Goal: Task Accomplishment & Management: Complete application form

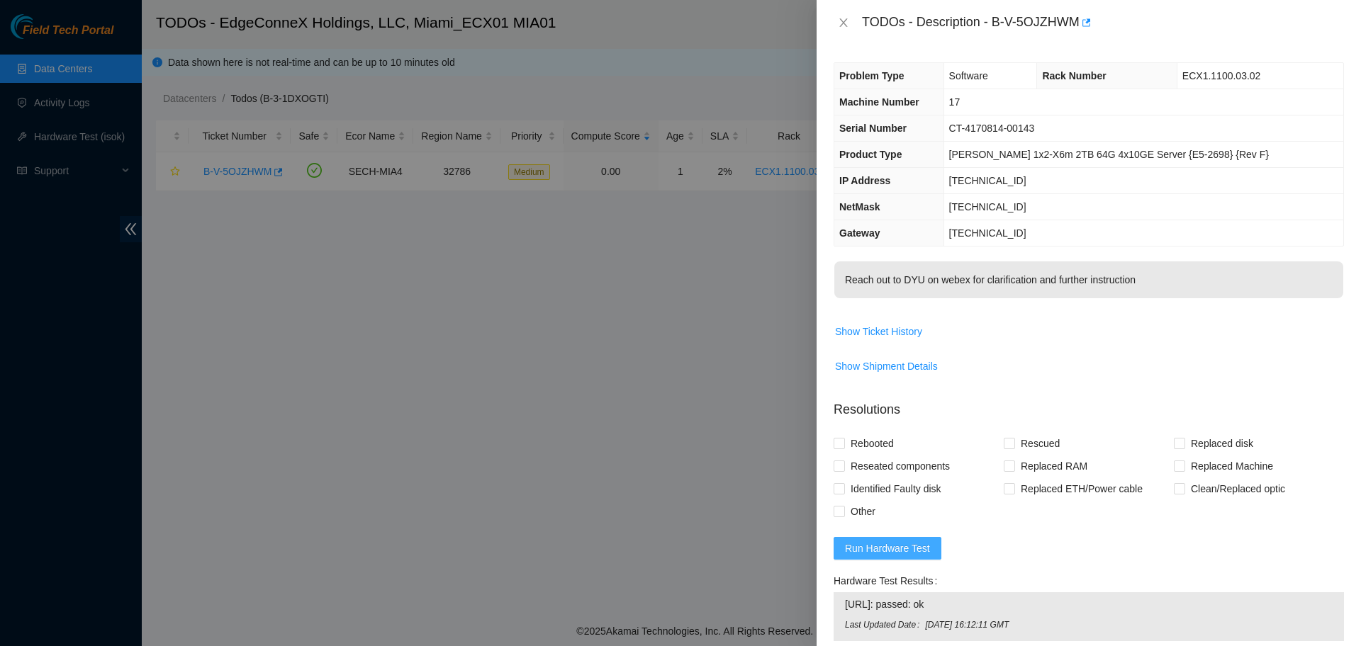
click at [879, 546] on span "Run Hardware Test" at bounding box center [887, 549] width 85 height 16
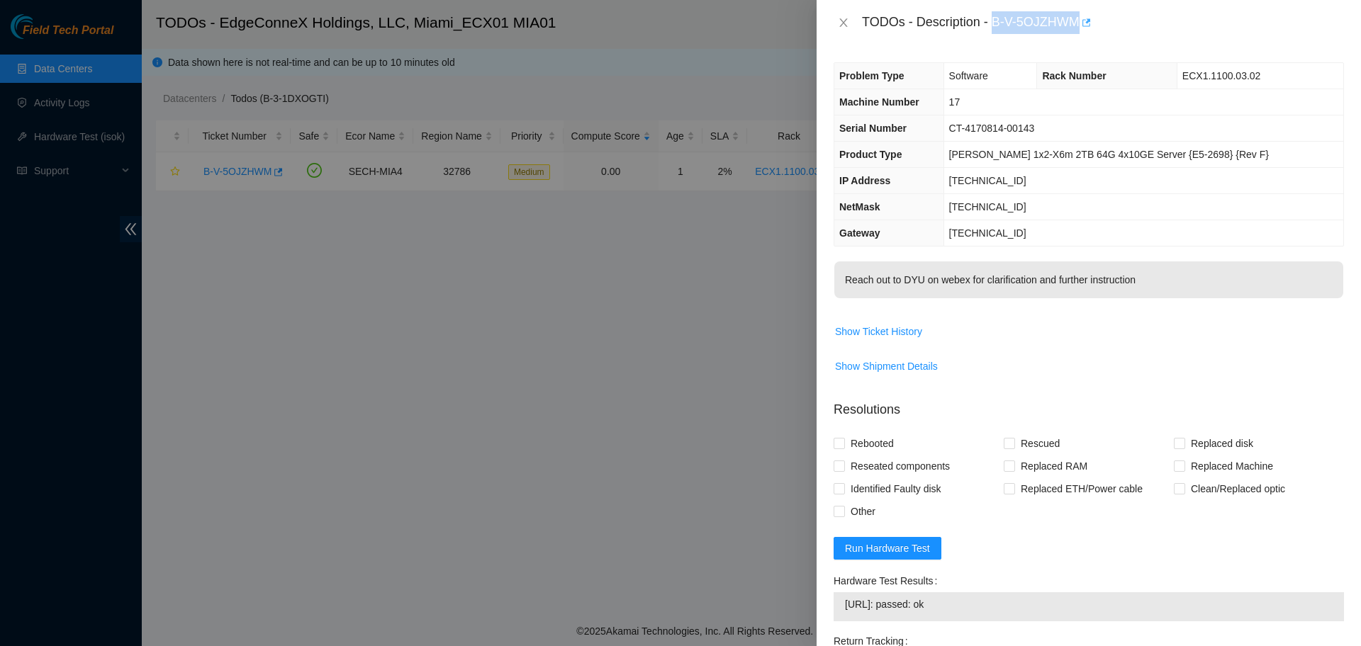
drag, startPoint x: 994, startPoint y: 21, endPoint x: 1083, endPoint y: 26, distance: 88.7
click at [1083, 26] on div "TODOs - Description - B-V-5OJZHWM" at bounding box center [1103, 22] width 482 height 23
copy div "B-V-5OJZHWM"
click at [1028, 132] on span "CT-4170814-00143" at bounding box center [992, 128] width 86 height 11
click at [1028, 131] on span "CT-4170814-00143" at bounding box center [992, 128] width 86 height 11
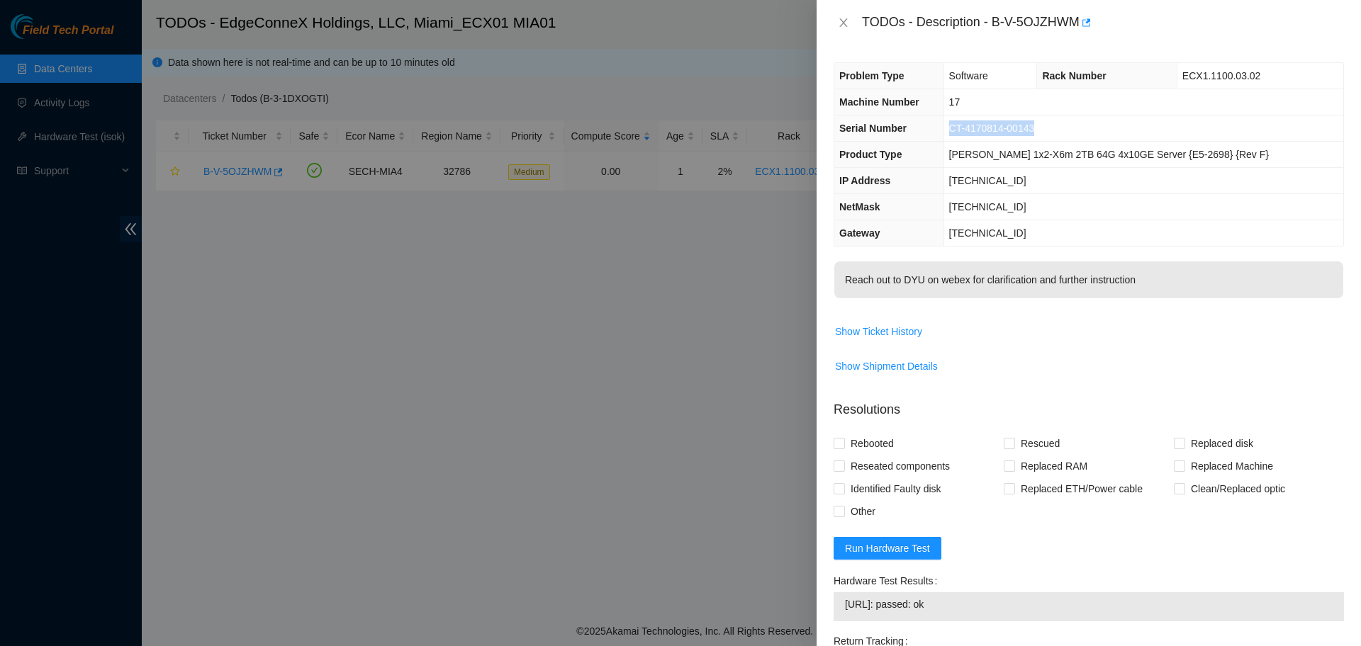
click at [1028, 131] on span "CT-4170814-00143" at bounding box center [992, 128] width 86 height 11
copy span "CT-4170814-00143"
click at [1303, 288] on p "Reach out to DYU on webex for clarification and further instruction" at bounding box center [1088, 280] width 509 height 37
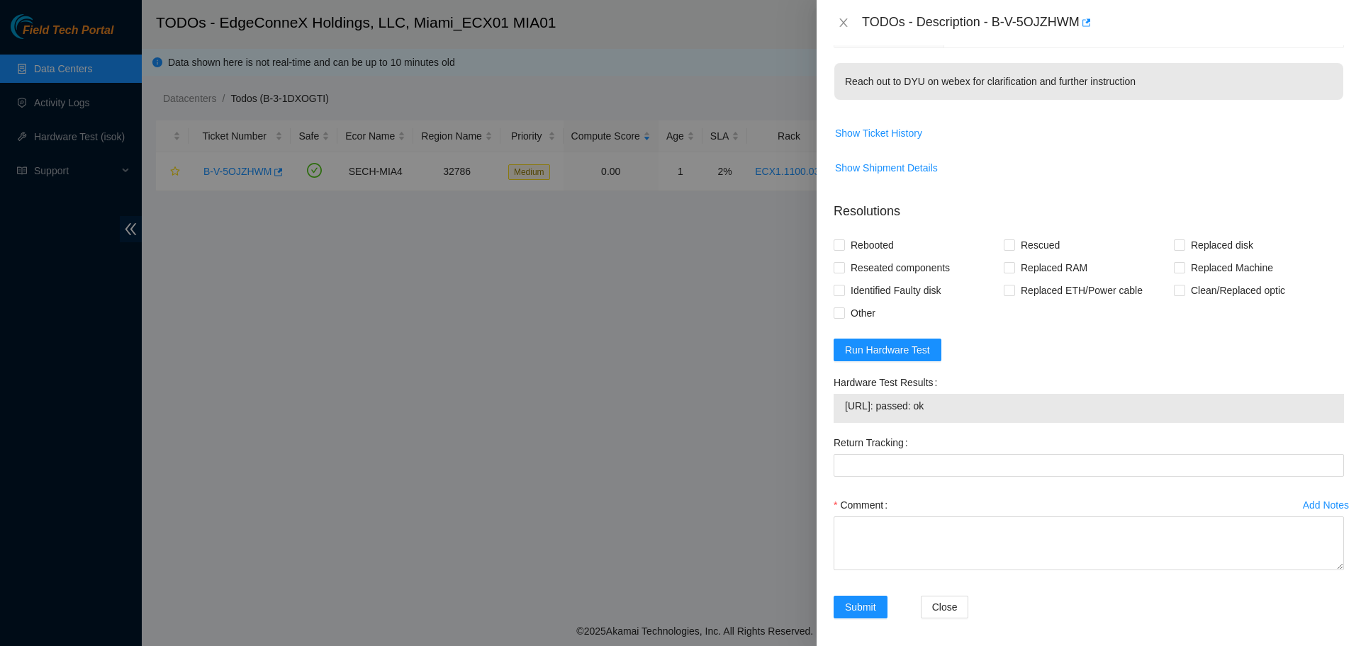
scroll to position [205, 0]
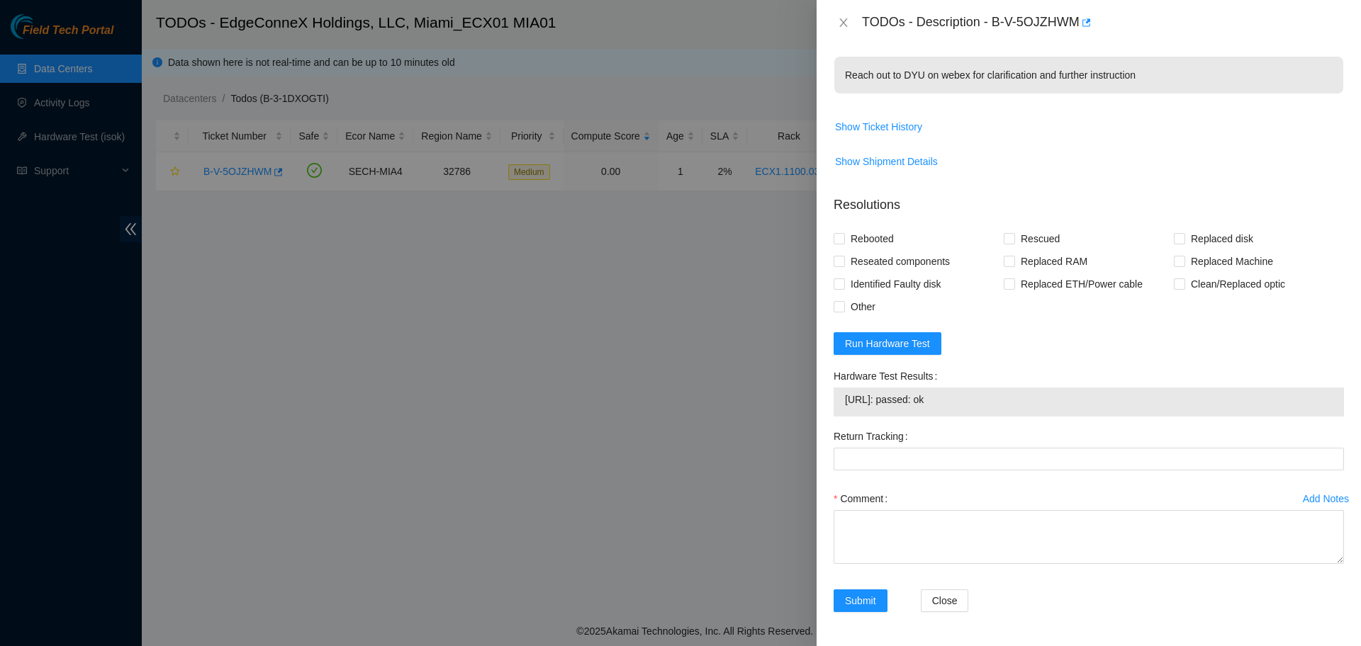
click at [954, 405] on span "23.57.103.80: passed: ok" at bounding box center [1089, 400] width 488 height 16
click at [953, 405] on span "23.57.103.80: passed: ok" at bounding box center [1089, 400] width 488 height 16
click at [950, 398] on span "23.57.103.80: passed: ok" at bounding box center [1089, 400] width 488 height 16
click at [950, 397] on span "23.57.103.80: passed: ok" at bounding box center [1089, 400] width 488 height 16
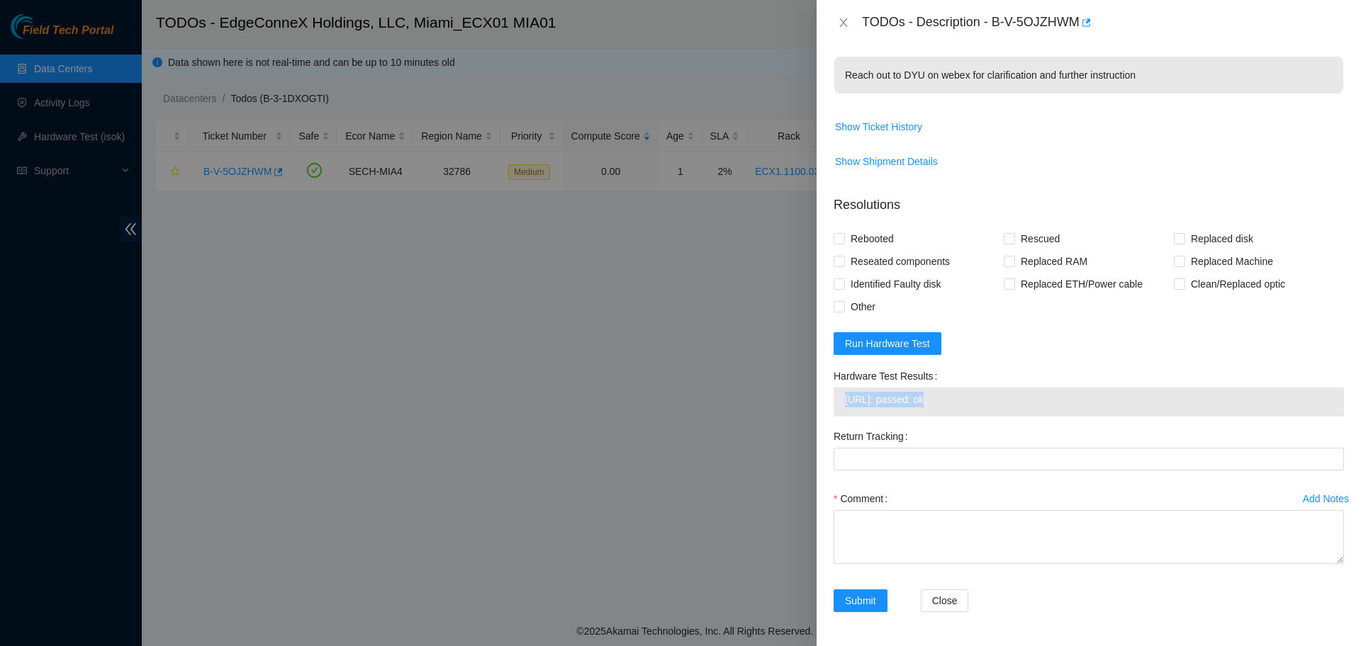
copy span "23.57.103.80: passed: ok"
click at [1235, 356] on form "Resolutions Rebooted Rescued Replaced disk Reseated components Replaced RAM Rep…" at bounding box center [1088, 406] width 510 height 445
drag, startPoint x: 845, startPoint y: 77, endPoint x: 1167, endPoint y: 74, distance: 321.8
click at [1167, 74] on p "Reach out to DYU on webex for clarification and further instruction" at bounding box center [1088, 75] width 509 height 37
copy p "Reach out to DYU on webex for clarification and further instruction"
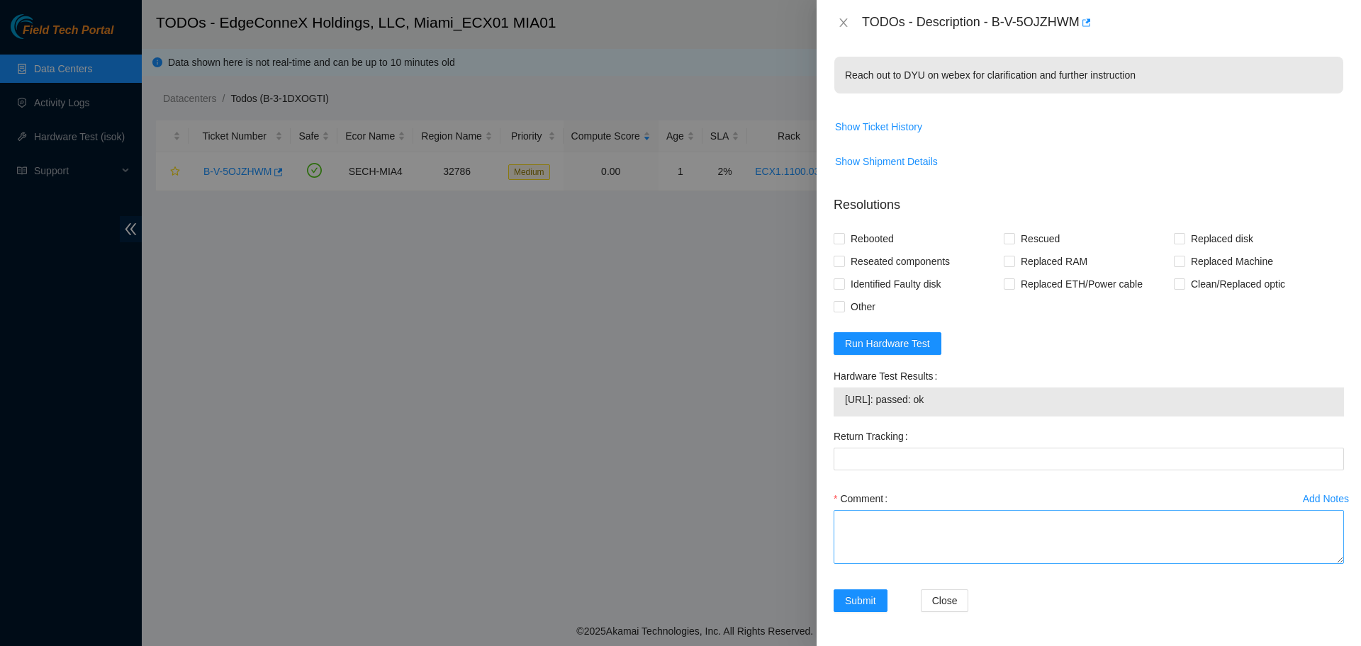
click at [1154, 510] on div "Comment" at bounding box center [1088, 530] width 510 height 85
click at [1152, 534] on textarea "Comment" at bounding box center [1088, 537] width 510 height 54
paste textarea "Verified ticket is safe to work on YES NOCC Authorized: YES Located server conn…"
type textarea "Verified ticket is safe to work on YES NOCC Authorized: YES Located server conn…"
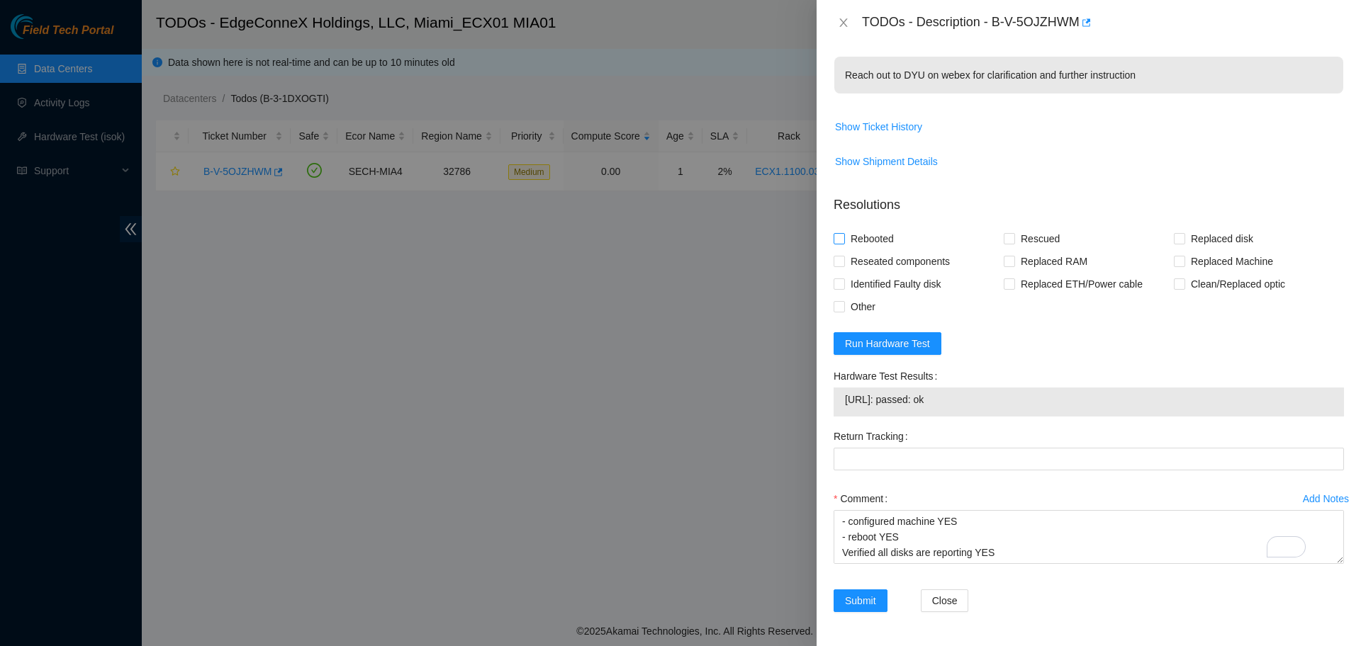
click at [855, 239] on span "Rebooted" at bounding box center [872, 238] width 55 height 23
click at [843, 239] on input "Rebooted" at bounding box center [838, 238] width 10 height 10
checkbox input "true"
click at [1010, 240] on label "Rescued" at bounding box center [1034, 238] width 62 height 23
click at [1010, 240] on input "Rescued" at bounding box center [1008, 238] width 10 height 10
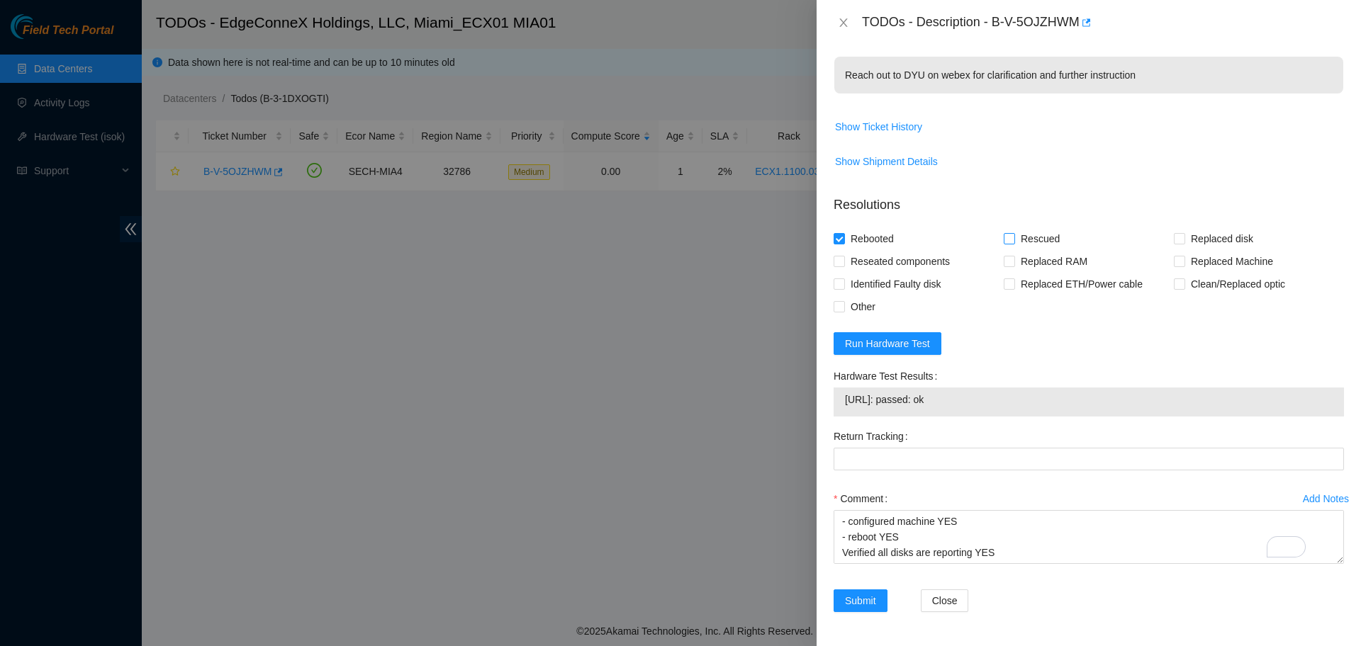
checkbox input "true"
click at [828, 298] on div "Problem Type Software Rack Number ECX1.1100.03.02 Machine Number 17 Serial Numb…" at bounding box center [1088, 345] width 544 height 601
click at [860, 306] on span "Other" at bounding box center [863, 307] width 36 height 23
click at [843, 306] on input "Other" at bounding box center [838, 306] width 10 height 10
checkbox input "true"
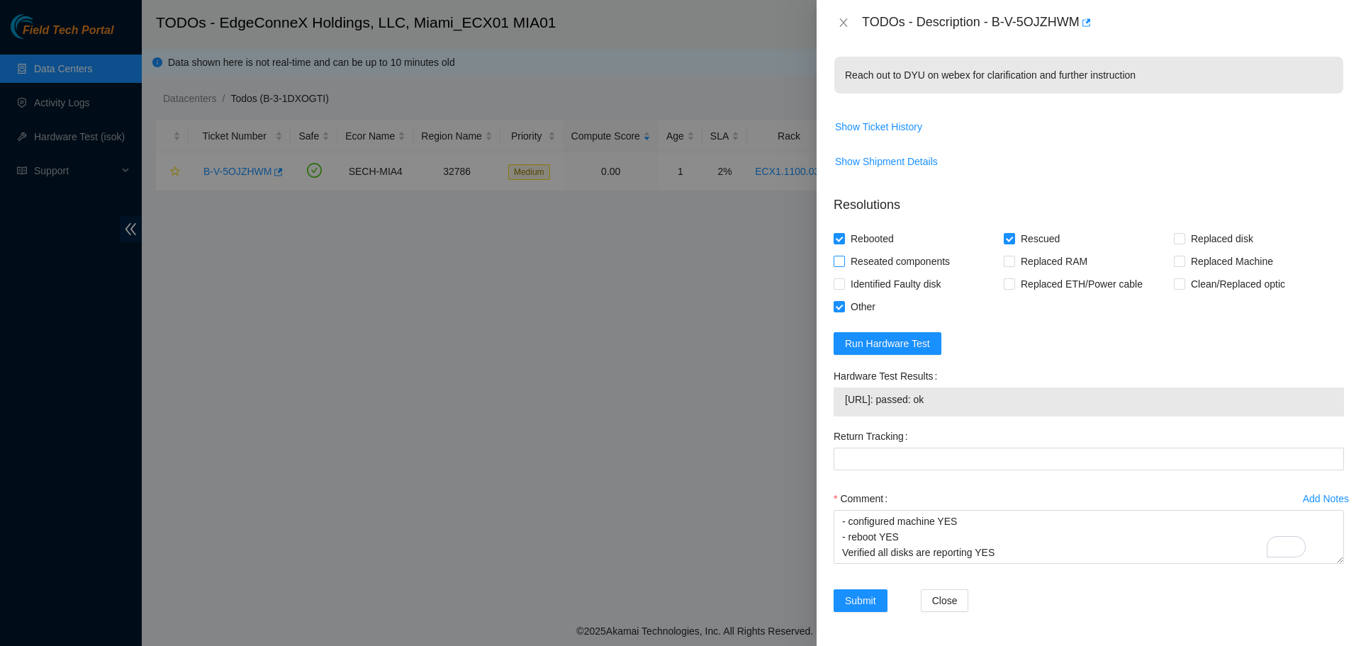
click at [851, 254] on span "Reseated components" at bounding box center [900, 261] width 111 height 23
click at [843, 256] on input "Reseated components" at bounding box center [838, 261] width 10 height 10
checkbox input "true"
click at [854, 593] on span "Submit" at bounding box center [860, 601] width 31 height 16
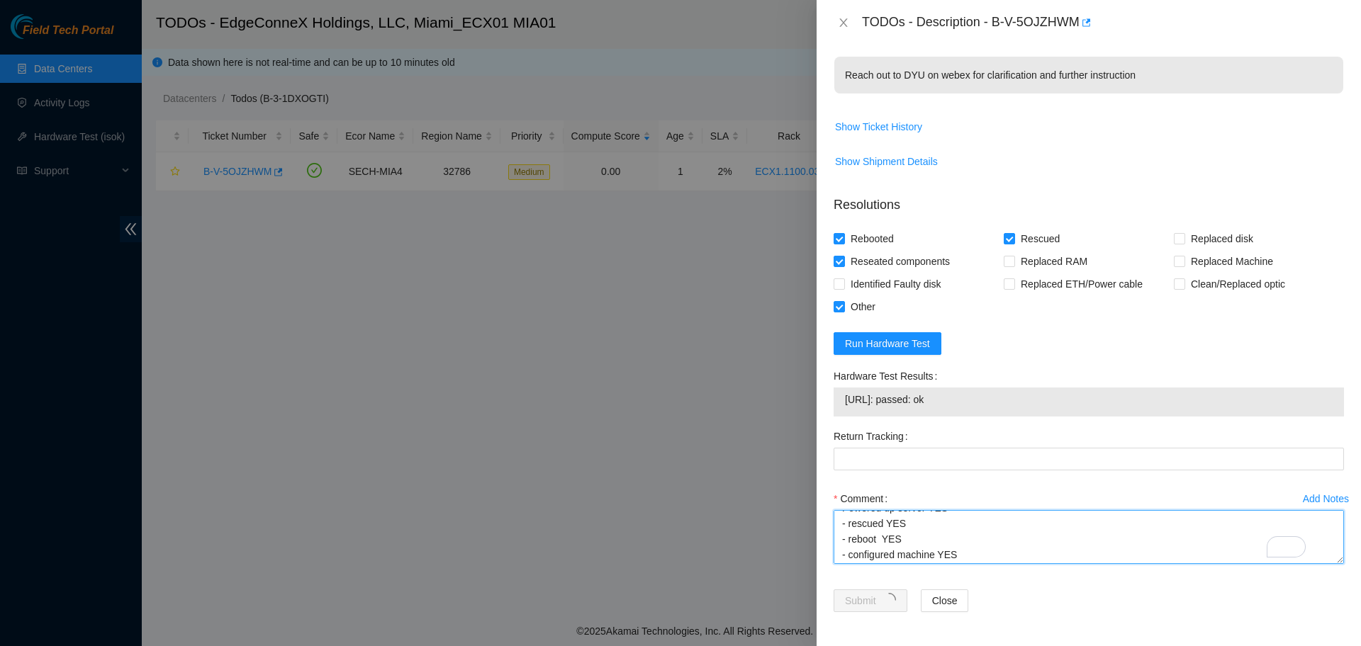
scroll to position [0, 0]
drag, startPoint x: 1008, startPoint y: 512, endPoint x: 824, endPoint y: 514, distance: 183.6
click at [824, 514] on div "Problem Type Software Rack Number ECX1.1100.03.02 Machine Number 17 Serial Numb…" at bounding box center [1088, 345] width 544 height 601
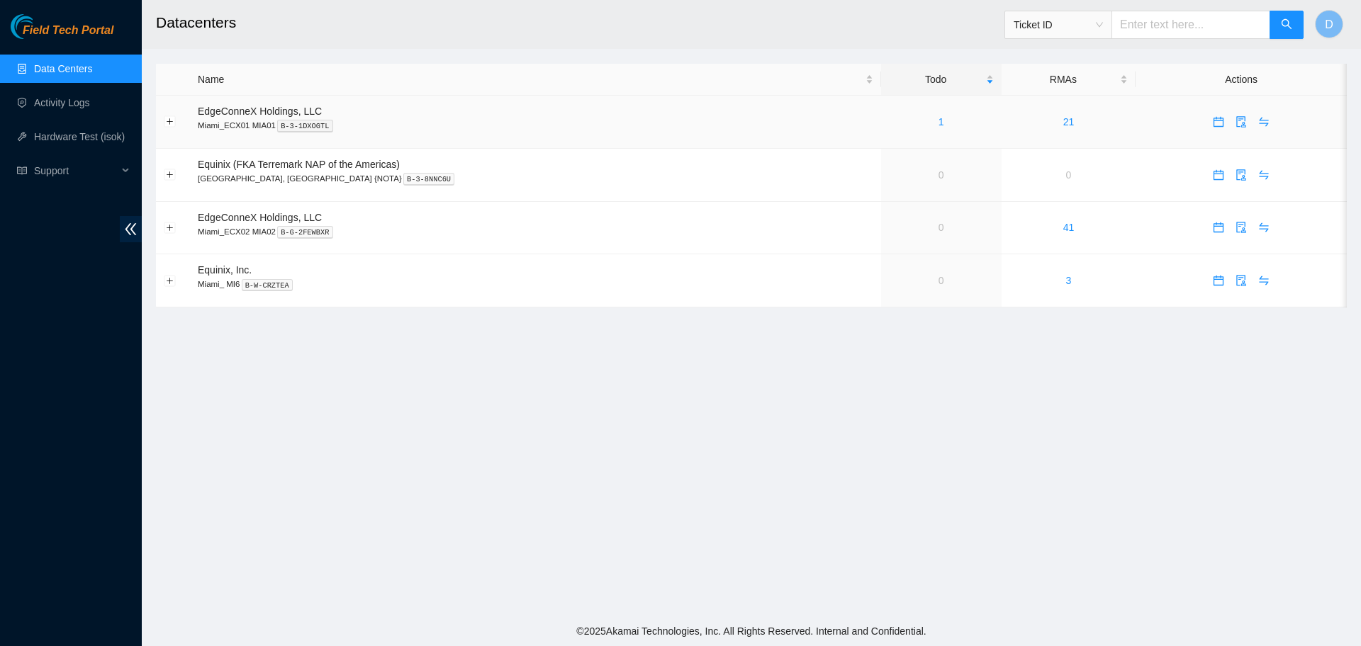
click at [889, 124] on div "1" at bounding box center [941, 122] width 105 height 16
click at [888, 130] on td "1" at bounding box center [941, 122] width 120 height 53
